Goal: Transaction & Acquisition: Purchase product/service

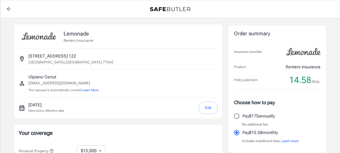
select select "15000"
select select "500"
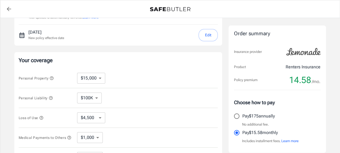
scroll to position [81, 0]
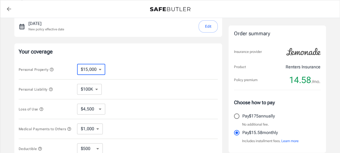
click at [100, 70] on select "$10,000 $15,000 $20,000 $25,000 $30,000 $40,000 $50,000 $100K $150K $200K $250K" at bounding box center [91, 69] width 28 height 11
select select "10000"
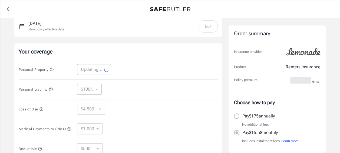
select select "10000"
select select "3000"
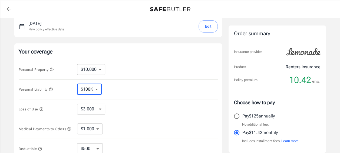
click at [97, 87] on select "$100K $200K $300K $400K $500K" at bounding box center [89, 89] width 25 height 11
select select "300000"
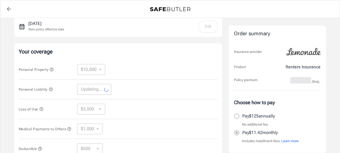
select select "300000"
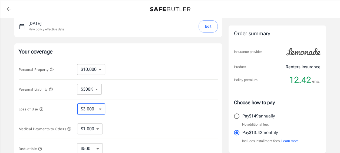
click at [103, 108] on select "$3,000 $6,000 $12,000 $21,000 $36,000 $60,000 $96,000 $153K $198K" at bounding box center [91, 108] width 28 height 11
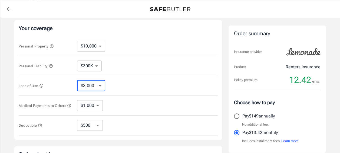
scroll to position [135, 0]
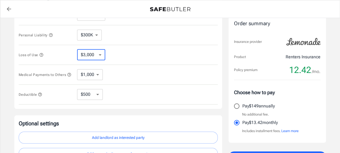
click at [100, 75] on select "$1,000 $2,000 $3,000 $4,000 $5,000" at bounding box center [90, 74] width 26 height 11
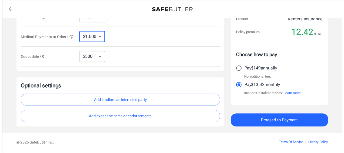
scroll to position [164, 0]
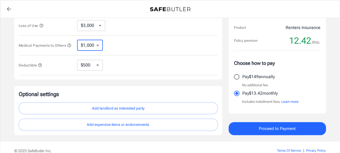
click at [273, 127] on span "Proceed to Payment" at bounding box center [277, 128] width 37 height 7
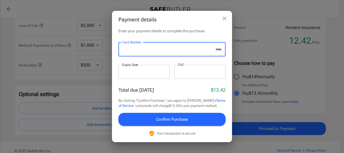
click at [125, 76] on div at bounding box center [143, 72] width 51 height 14
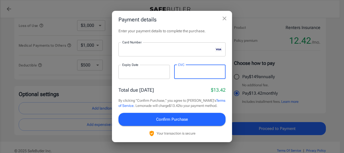
click at [173, 121] on span "Confirm Purchase" at bounding box center [172, 118] width 32 height 7
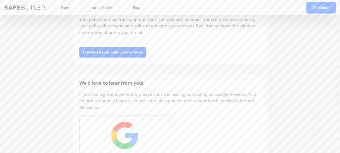
scroll to position [108, 0]
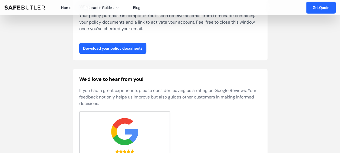
click at [132, 49] on link "Download your policy documents" at bounding box center [112, 48] width 67 height 11
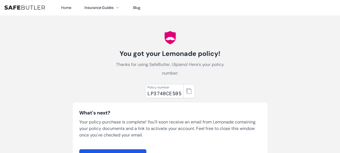
scroll to position [0, 0]
